Goal: Task Accomplishment & Management: Manage account settings

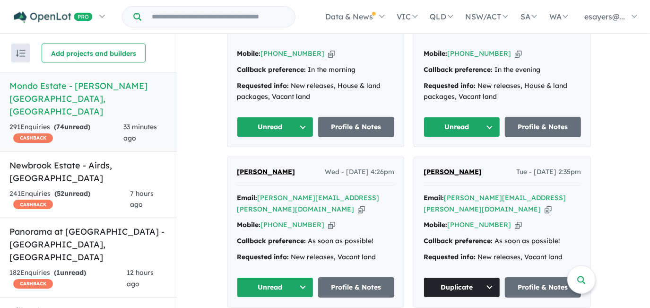
scroll to position [814, 0]
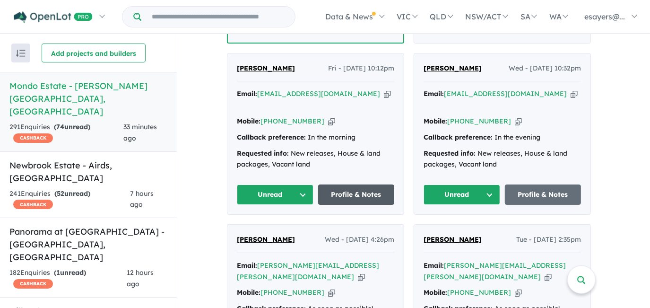
click at [344, 184] on link "Profile & Notes" at bounding box center [356, 194] width 77 height 20
click at [445, 184] on button "Unread" at bounding box center [462, 194] width 77 height 20
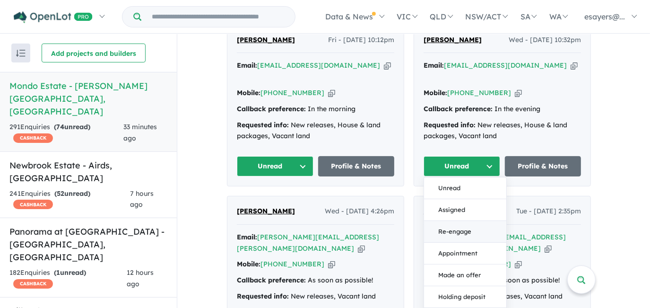
scroll to position [728, 0]
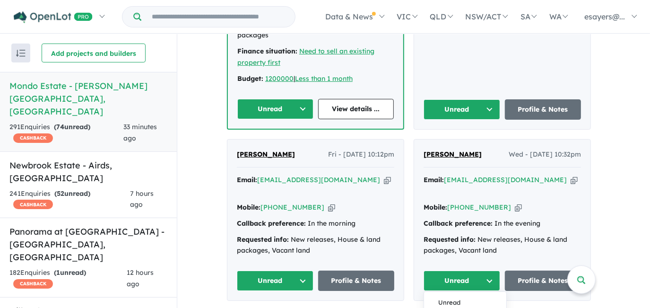
click at [458, 270] on button "Assigned" at bounding box center [462, 280] width 77 height 20
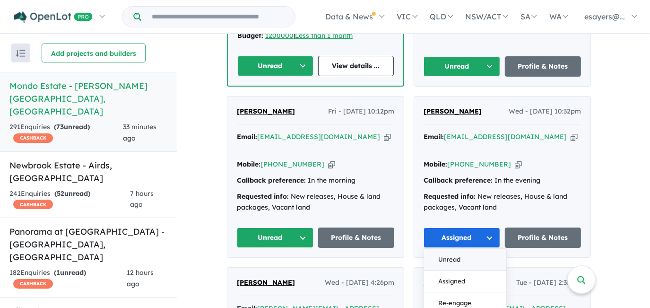
click at [454, 249] on button "Unread" at bounding box center [465, 260] width 82 height 22
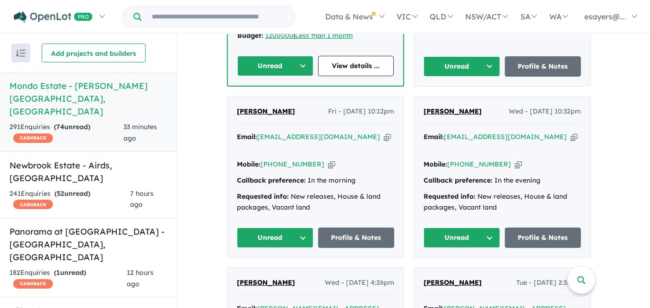
click at [284, 227] on button "Unread" at bounding box center [275, 237] width 77 height 20
click at [276, 270] on button "Assigned" at bounding box center [278, 281] width 82 height 22
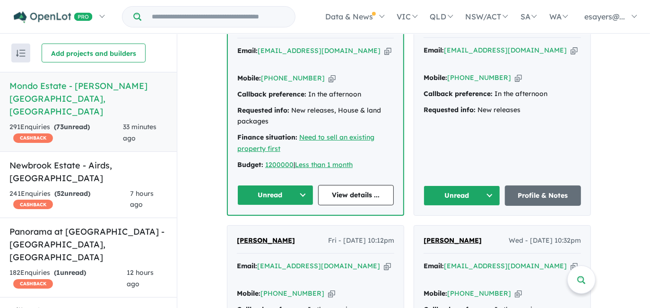
scroll to position [598, 0]
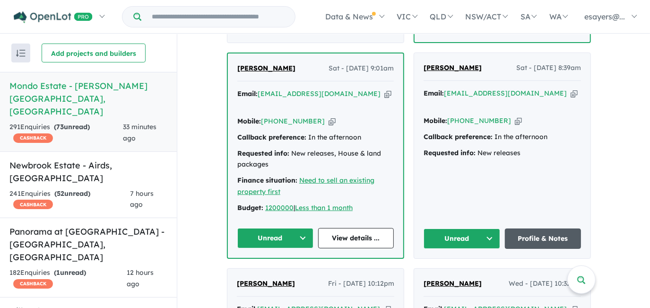
click at [525, 228] on link "Profile & Notes" at bounding box center [543, 238] width 77 height 20
click at [451, 228] on button "Unread" at bounding box center [462, 238] width 77 height 20
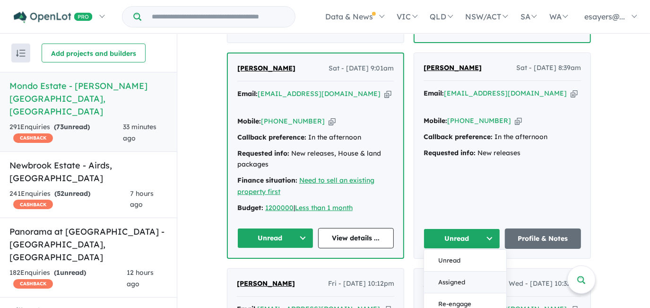
click at [458, 271] on button "Assigned" at bounding box center [465, 282] width 82 height 22
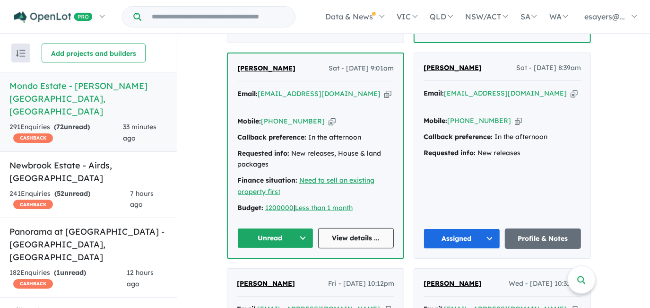
click at [333, 228] on link "View details ..." at bounding box center [356, 238] width 76 height 20
click at [384, 89] on icon "button" at bounding box center [387, 94] width 7 height 10
click at [329, 116] on icon "button" at bounding box center [332, 121] width 7 height 10
click at [384, 89] on icon "button" at bounding box center [387, 94] width 7 height 10
click at [297, 228] on button "Unread" at bounding box center [275, 238] width 76 height 20
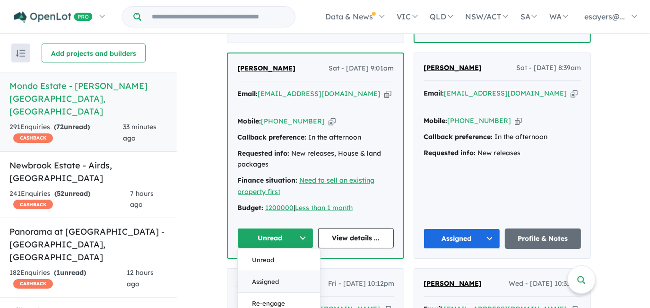
click at [293, 271] on button "Assigned" at bounding box center [279, 282] width 82 height 22
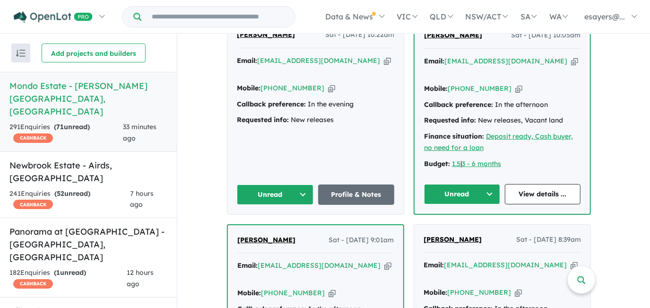
scroll to position [341, 0]
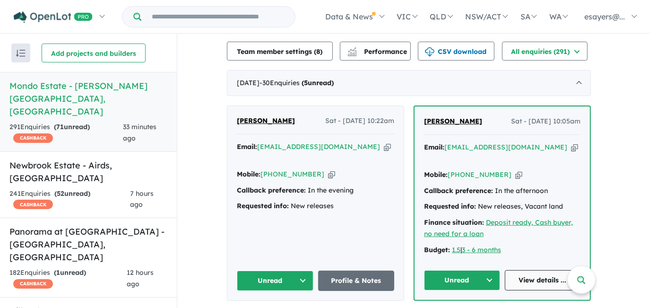
click at [546, 270] on link "View details ..." at bounding box center [543, 280] width 76 height 20
click at [451, 270] on button "Unread" at bounding box center [462, 280] width 76 height 20
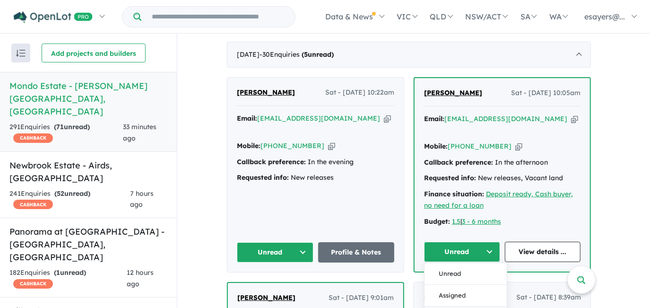
scroll to position [384, 0]
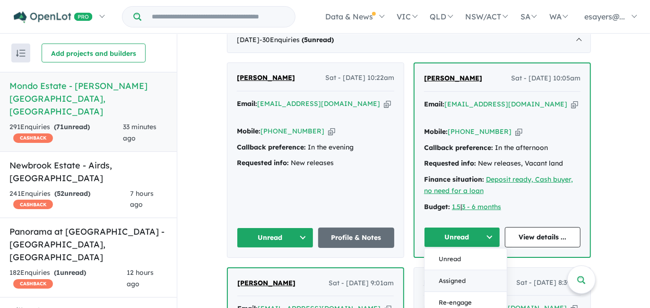
click at [453, 270] on button "Assigned" at bounding box center [466, 281] width 82 height 22
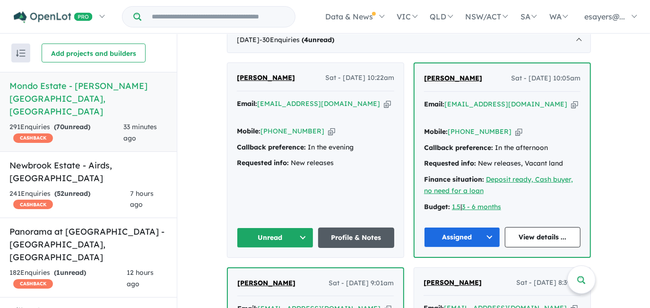
click at [369, 227] on link "Profile & Notes" at bounding box center [356, 237] width 77 height 20
click at [286, 227] on button "Unread" at bounding box center [275, 237] width 77 height 20
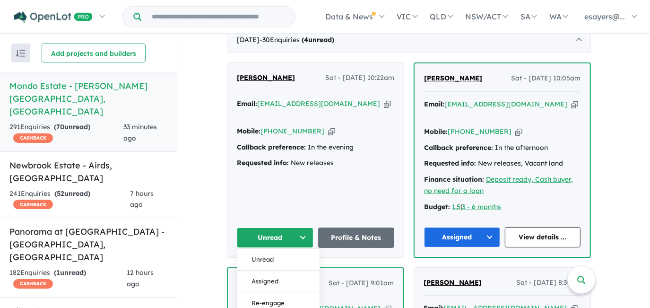
click at [274, 270] on button "Assigned" at bounding box center [278, 281] width 82 height 22
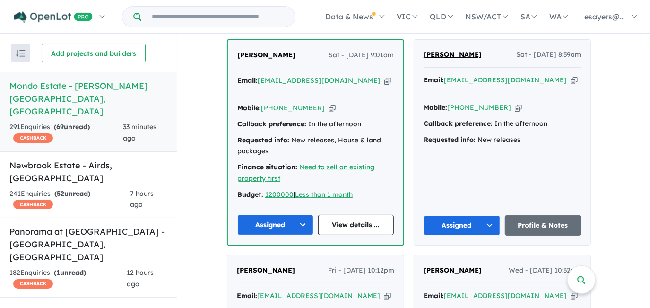
scroll to position [771, 0]
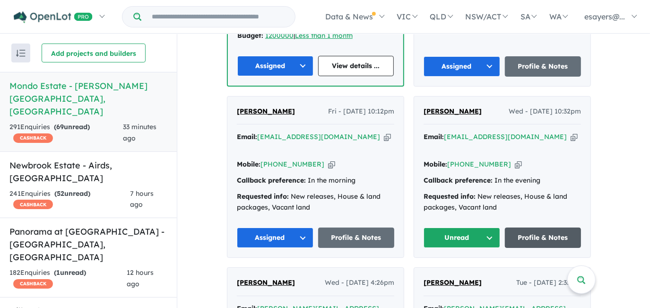
click at [540, 227] on link "Profile & Notes" at bounding box center [543, 237] width 77 height 20
click at [446, 227] on button "Unread" at bounding box center [462, 237] width 77 height 20
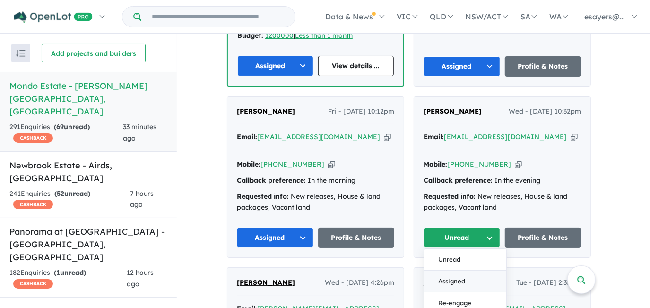
click at [455, 270] on button "Assigned" at bounding box center [465, 281] width 82 height 22
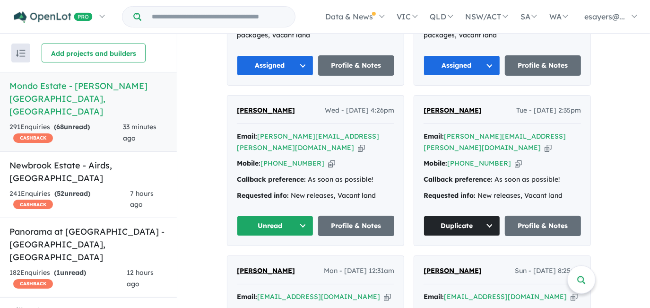
scroll to position [685, 0]
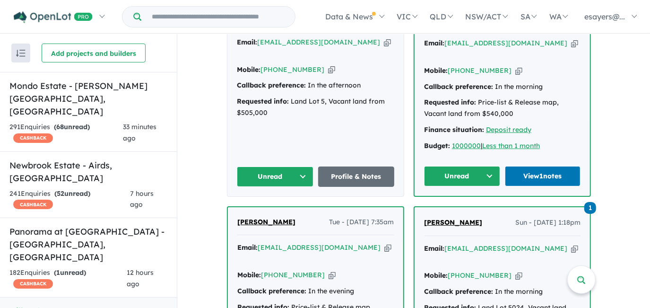
scroll to position [652, 0]
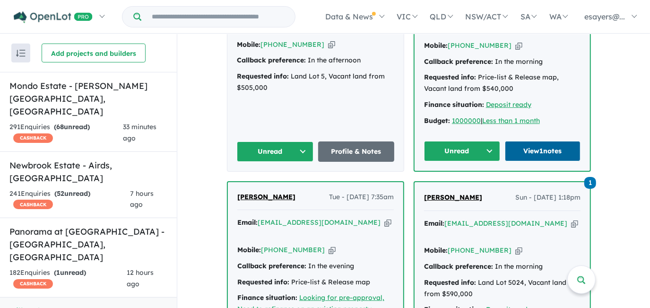
click at [572, 141] on link "View 1 notes" at bounding box center [543, 151] width 76 height 20
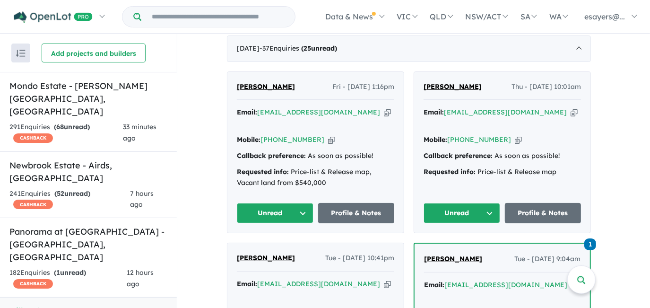
scroll to position [351, 0]
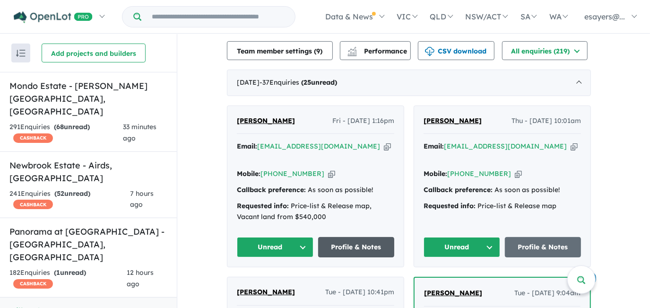
click at [347, 237] on link "Profile & Notes" at bounding box center [356, 247] width 77 height 20
click at [288, 237] on button "Unread" at bounding box center [275, 247] width 77 height 20
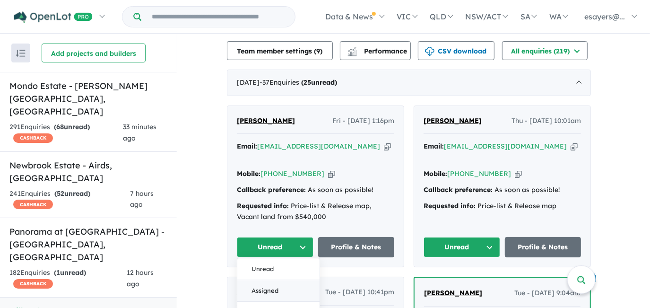
click at [277, 280] on button "Assigned" at bounding box center [278, 291] width 82 height 22
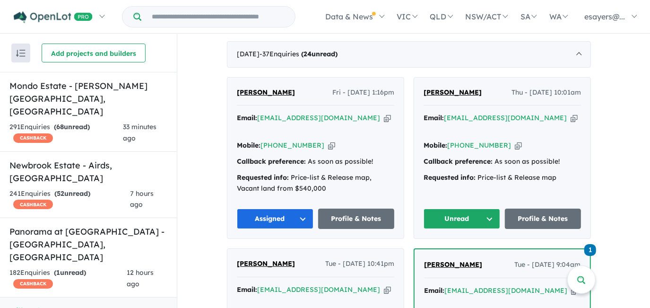
scroll to position [394, 0]
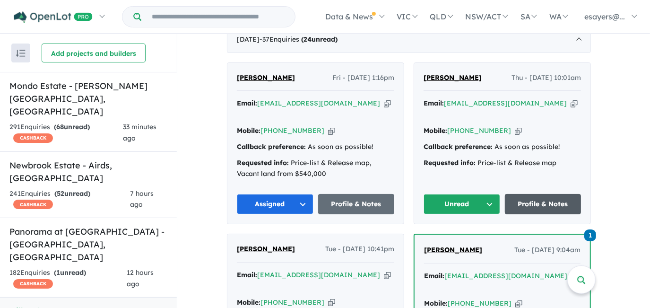
click at [553, 194] on link "Profile & Notes" at bounding box center [543, 204] width 77 height 20
click at [460, 194] on button "Unread" at bounding box center [462, 204] width 77 height 20
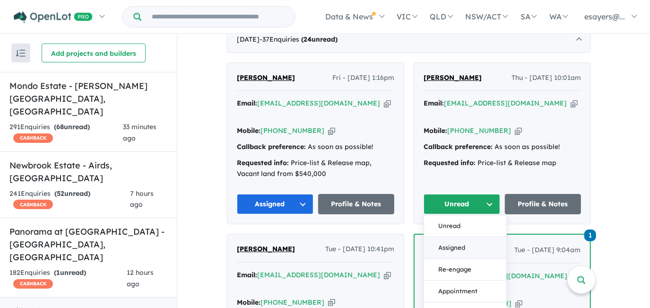
click at [459, 237] on button "Assigned" at bounding box center [465, 248] width 82 height 22
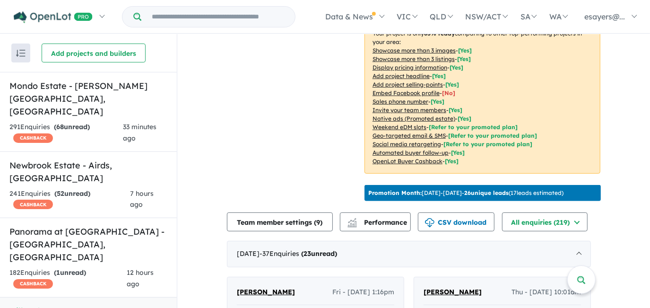
scroll to position [179, 0]
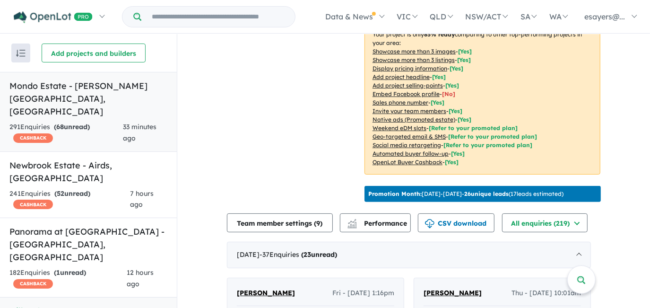
click at [86, 86] on h5 "Mondo Estate - Edmondson Park , NSW" at bounding box center [88, 98] width 158 height 38
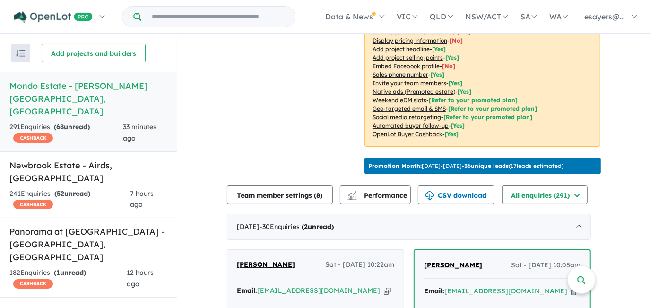
scroll to position [126, 0]
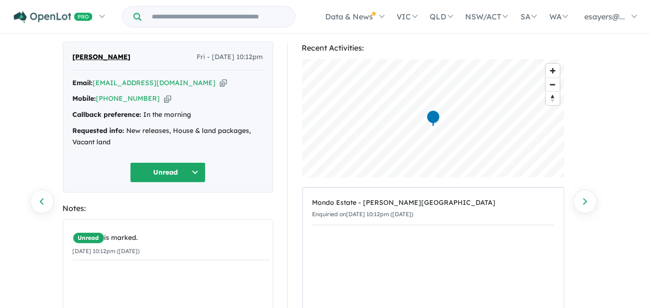
scroll to position [43, 0]
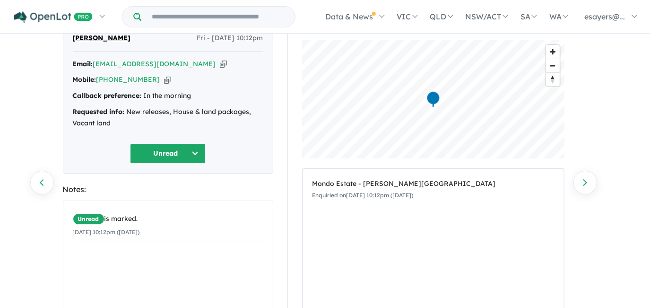
click at [220, 63] on icon "button" at bounding box center [223, 64] width 7 height 10
click at [164, 79] on icon "button" at bounding box center [167, 80] width 7 height 10
click at [220, 64] on icon "button" at bounding box center [223, 64] width 7 height 10
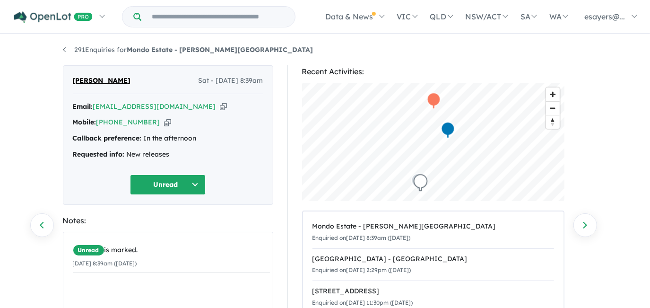
click at [220, 107] on icon "button" at bounding box center [223, 107] width 7 height 10
click at [164, 125] on icon "button" at bounding box center [167, 122] width 7 height 10
click at [220, 105] on icon "button" at bounding box center [223, 107] width 7 height 10
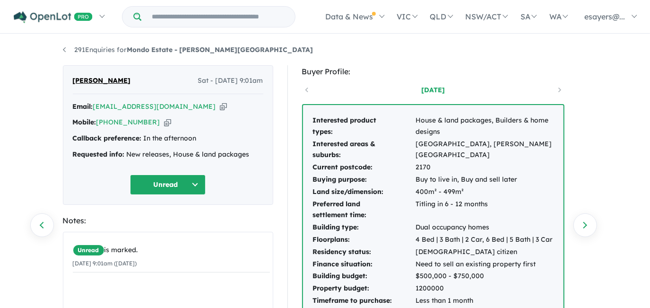
scroll to position [43, 0]
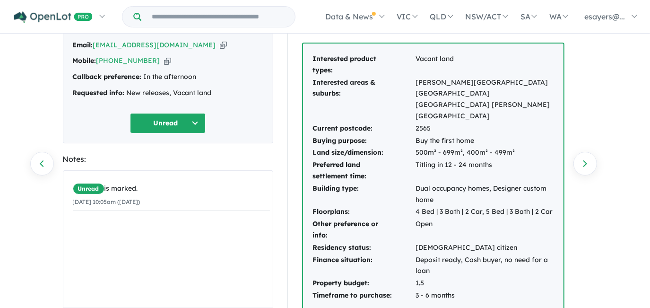
scroll to position [43, 0]
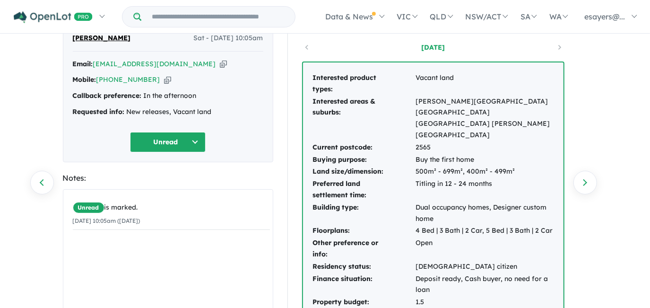
click at [220, 65] on icon "button" at bounding box center [223, 64] width 7 height 10
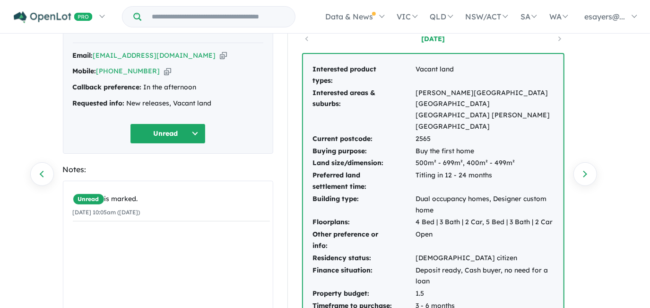
scroll to position [0, 0]
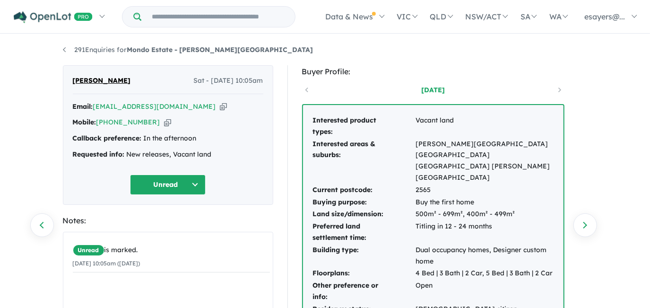
click at [220, 106] on icon "button" at bounding box center [223, 107] width 7 height 10
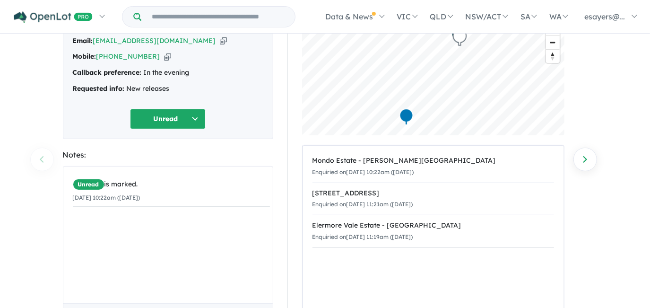
scroll to position [17, 0]
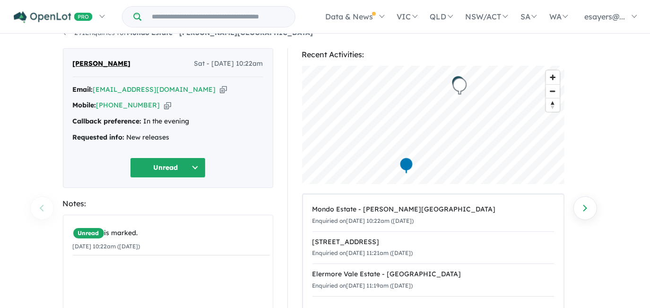
click at [220, 90] on icon "button" at bounding box center [223, 90] width 7 height 10
click at [220, 89] on icon "button" at bounding box center [223, 90] width 7 height 10
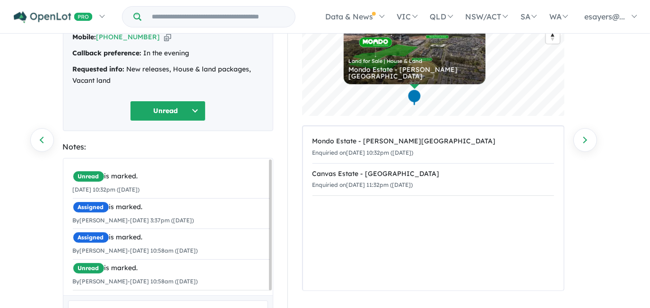
scroll to position [86, 0]
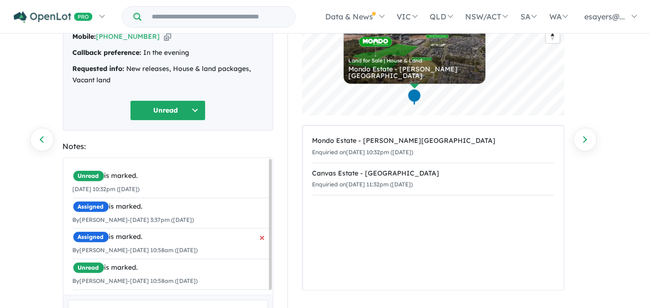
click at [260, 235] on span "×" at bounding box center [262, 236] width 5 height 17
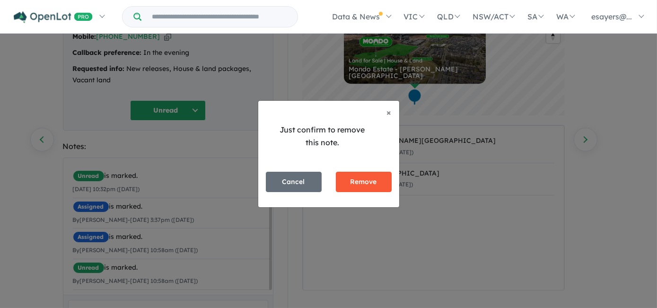
click at [360, 185] on button "Remove" at bounding box center [364, 182] width 56 height 20
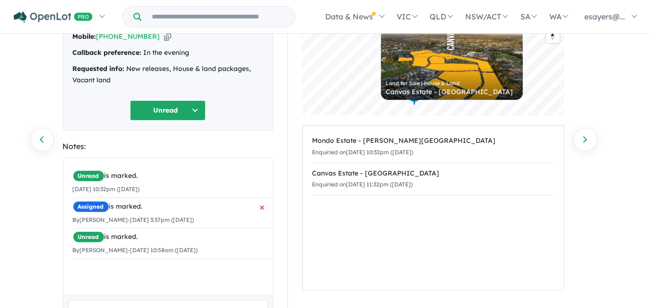
scroll to position [0, 0]
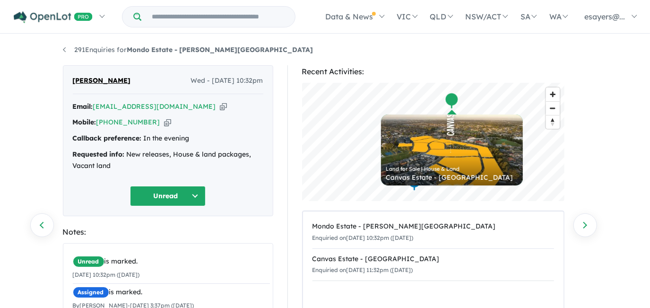
click at [220, 105] on icon "button" at bounding box center [223, 107] width 7 height 10
click at [164, 120] on icon "button" at bounding box center [167, 122] width 7 height 10
click at [164, 121] on icon "button" at bounding box center [167, 122] width 7 height 10
click at [220, 106] on icon "button" at bounding box center [223, 107] width 7 height 10
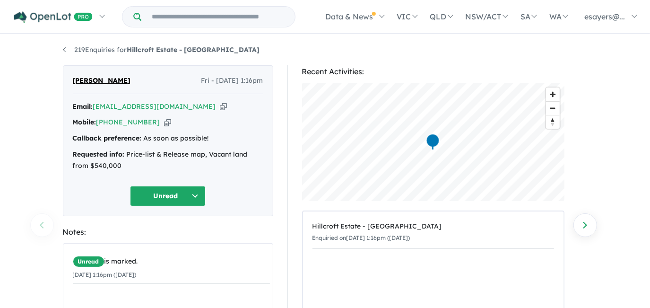
click at [220, 107] on icon "button" at bounding box center [223, 107] width 7 height 10
click at [220, 104] on icon "button" at bounding box center [223, 107] width 7 height 10
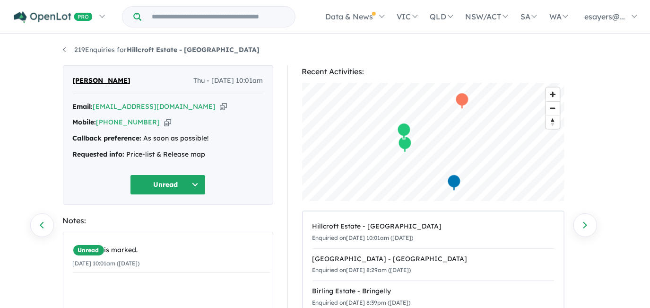
click at [220, 106] on icon "button" at bounding box center [223, 107] width 7 height 10
drag, startPoint x: 183, startPoint y: 104, endPoint x: 185, endPoint y: 111, distance: 7.0
click at [220, 105] on icon "button" at bounding box center [223, 107] width 7 height 10
